Goal: Transaction & Acquisition: Purchase product/service

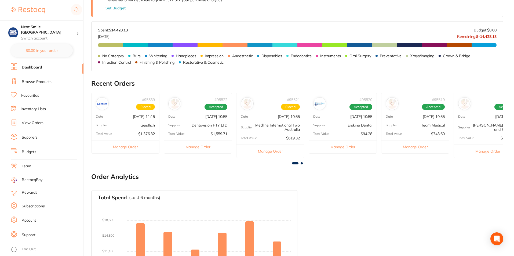
scroll to position [19, 0]
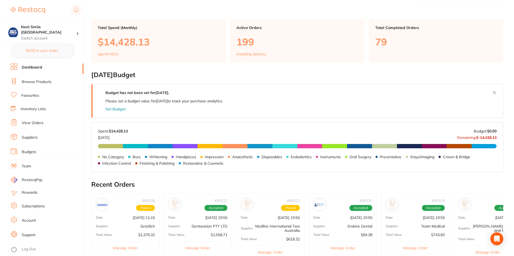
click at [39, 84] on link "Browse Products" at bounding box center [37, 81] width 30 height 5
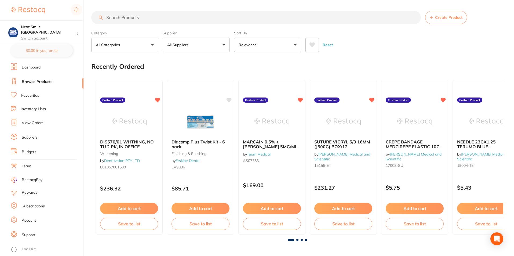
click at [190, 19] on input "search" at bounding box center [256, 17] width 330 height 13
type input "cotton rolls"
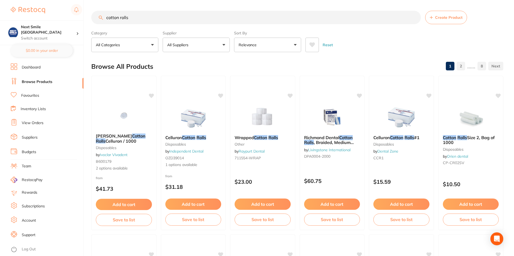
click at [198, 46] on button "All Suppliers" at bounding box center [196, 45] width 67 height 15
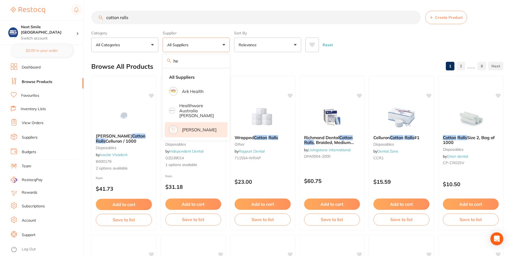
type input "he"
click at [193, 127] on p "[PERSON_NAME]" at bounding box center [199, 129] width 35 height 5
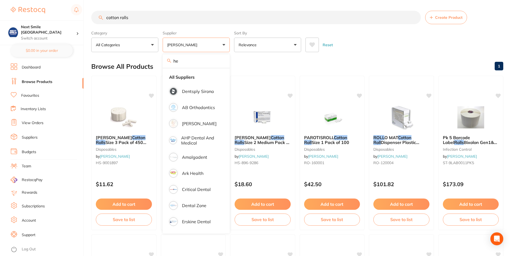
click at [364, 63] on div "Browse All Products 1" at bounding box center [297, 66] width 412 height 18
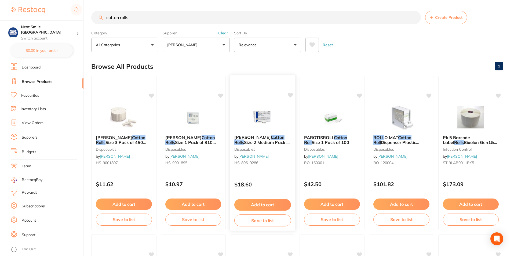
click at [272, 136] on em "Cotton" at bounding box center [278, 137] width 14 height 5
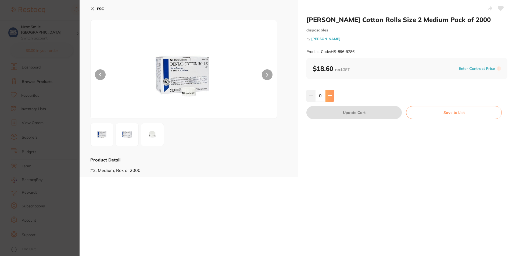
click at [332, 99] on button at bounding box center [329, 96] width 9 height 12
type input "1"
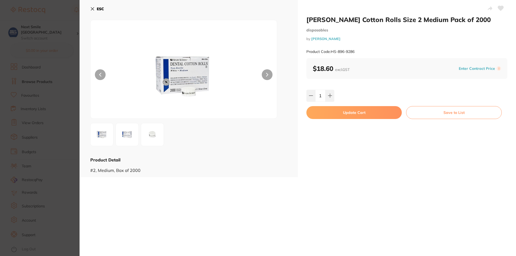
click at [338, 110] on button "Update Cart" at bounding box center [353, 112] width 95 height 13
checkbox input "false"
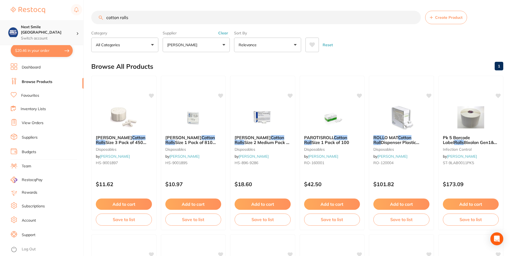
drag, startPoint x: 178, startPoint y: 21, endPoint x: 80, endPoint y: 29, distance: 98.6
click at [80, 29] on div "$20.46 Next Smile Melbourne Switch account Next Smile [GEOGRAPHIC_DATA] $20.46 …" at bounding box center [257, 128] width 514 height 256
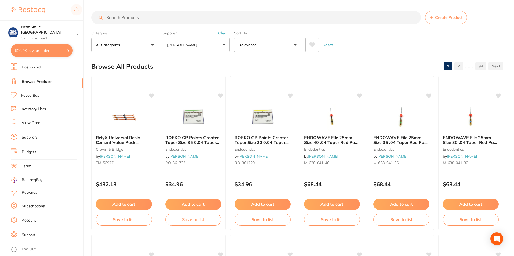
click at [179, 17] on input "search" at bounding box center [256, 17] width 330 height 13
type input "viraclean"
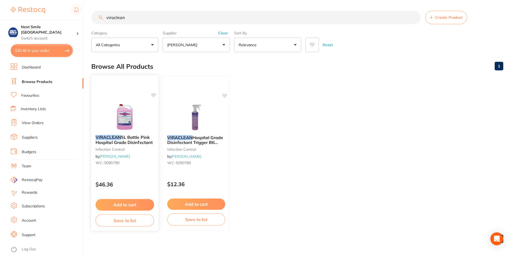
click at [144, 204] on button "Add to cart" at bounding box center [125, 205] width 59 height 12
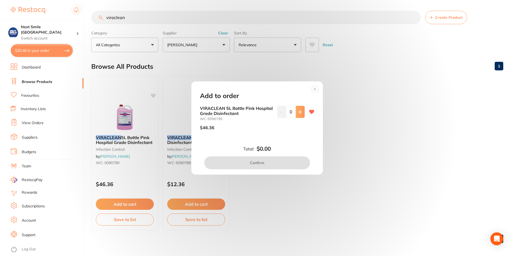
click at [297, 114] on button at bounding box center [300, 112] width 9 height 12
click at [298, 114] on icon at bounding box center [300, 112] width 4 height 4
type input "2"
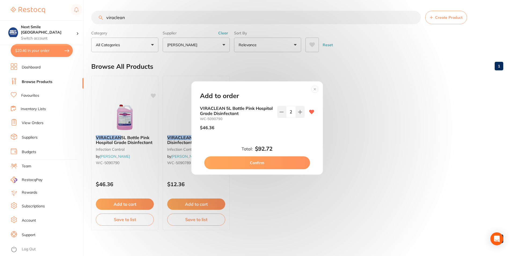
click at [262, 164] on button "Confirm" at bounding box center [257, 162] width 106 height 13
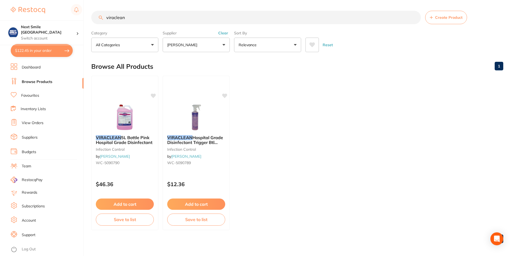
click at [26, 53] on button "$122.45 in your order" at bounding box center [42, 50] width 62 height 13
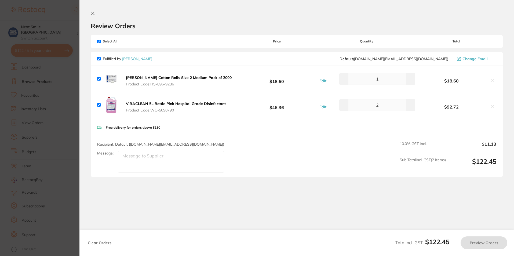
checkbox input "true"
